Goal: Task Accomplishment & Management: Use online tool/utility

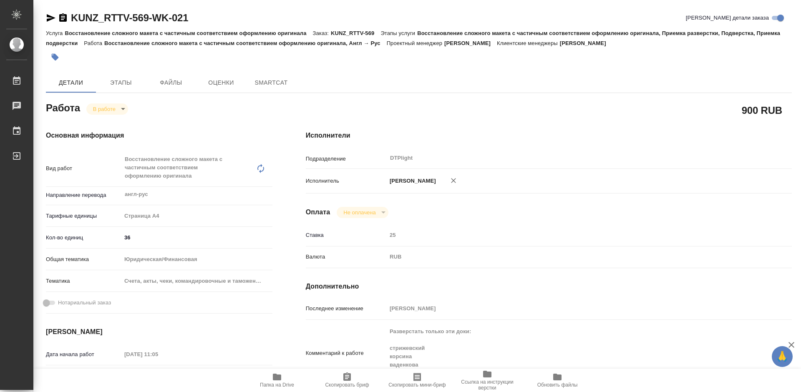
type textarea "x"
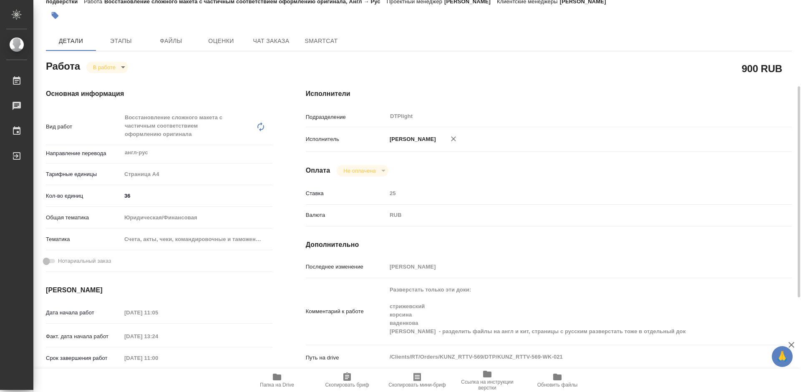
scroll to position [125, 0]
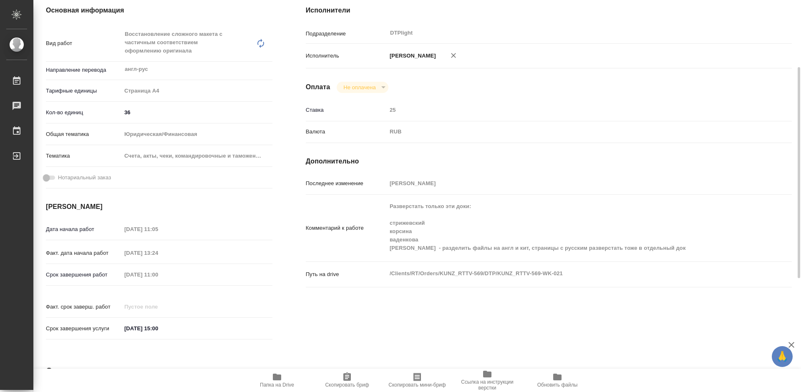
type textarea "x"
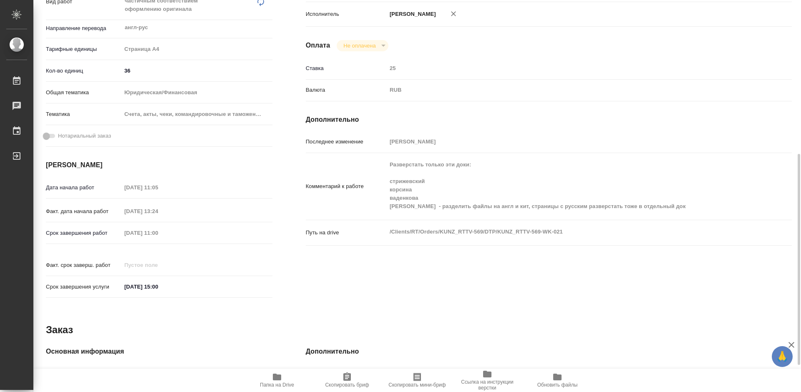
scroll to position [209, 0]
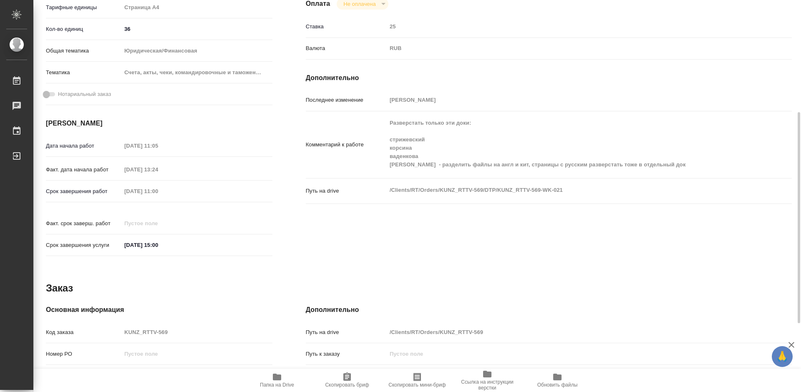
type textarea "x"
